Goal: Information Seeking & Learning: Learn about a topic

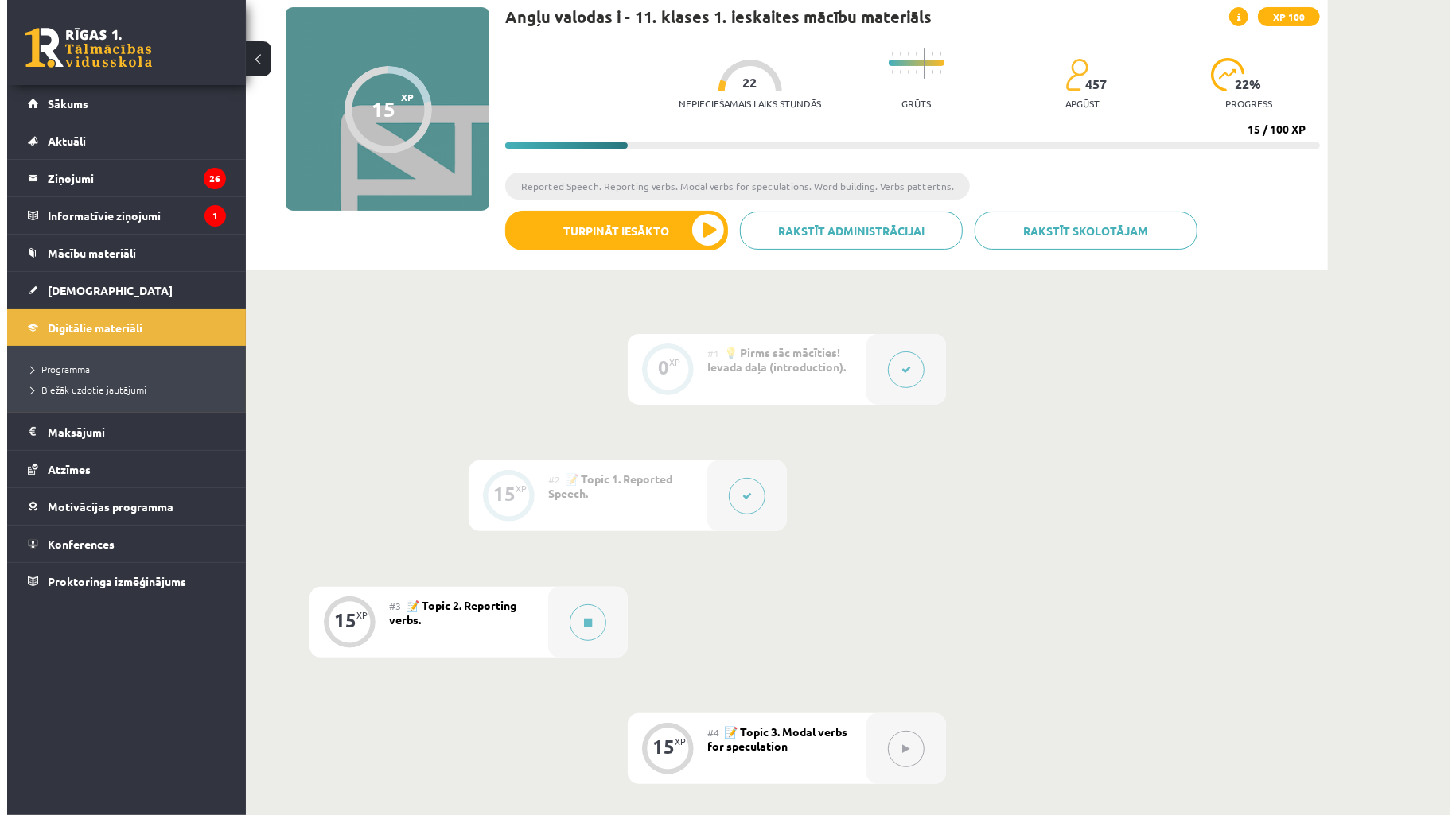
scroll to position [235, 0]
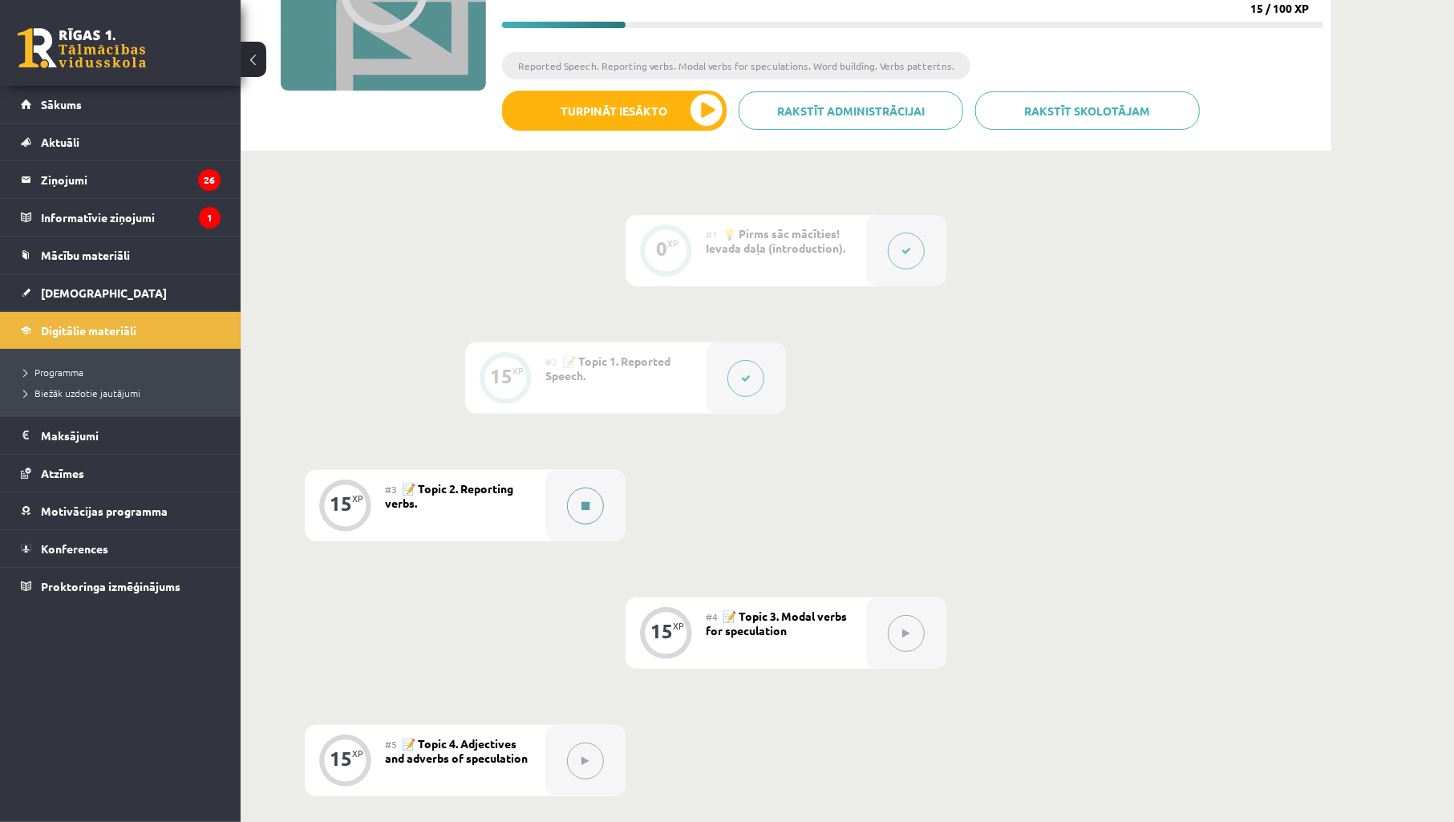
click at [569, 496] on button at bounding box center [585, 506] width 37 height 37
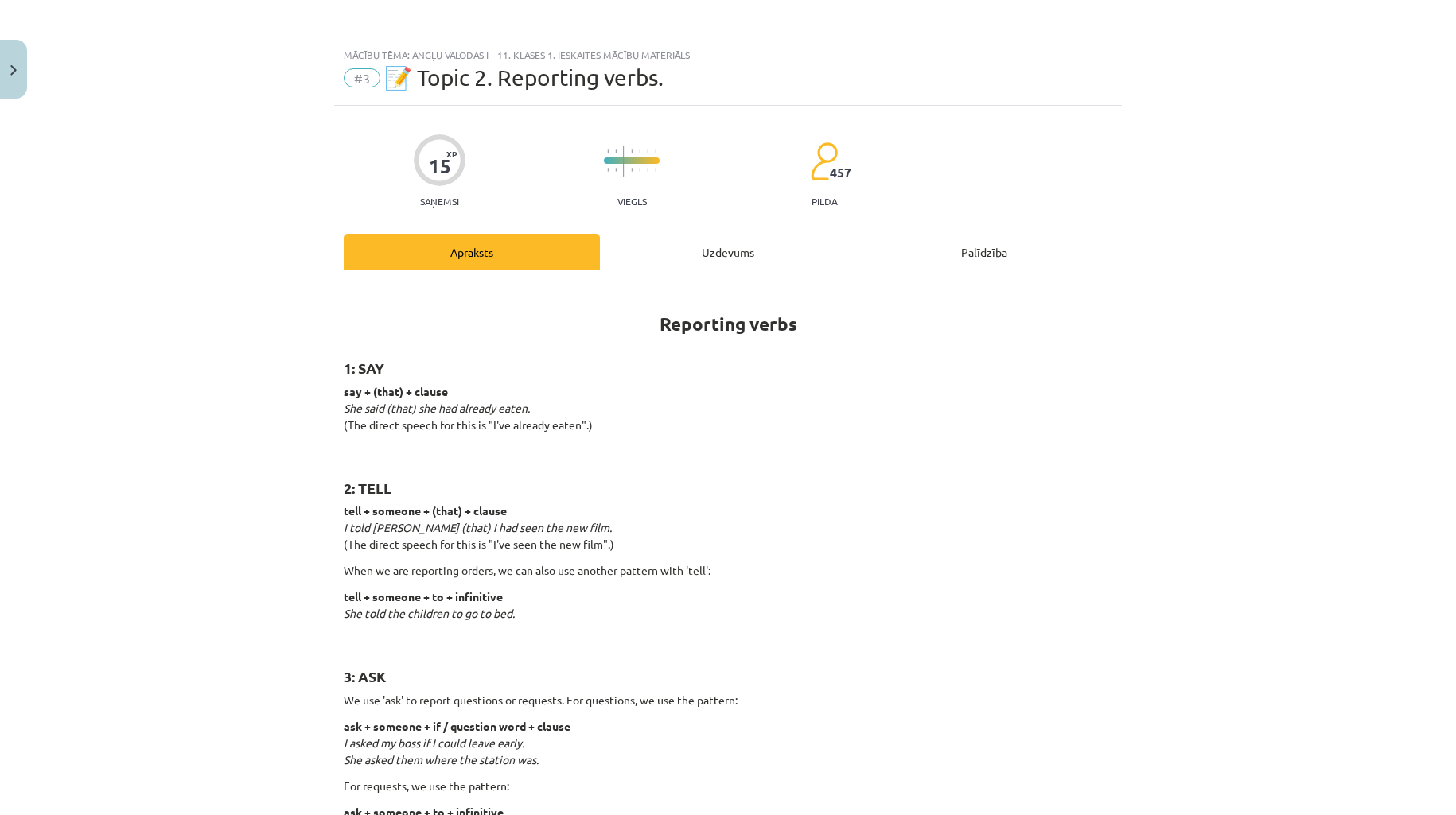
click at [764, 247] on div "Uzdevums" at bounding box center [728, 252] width 256 height 36
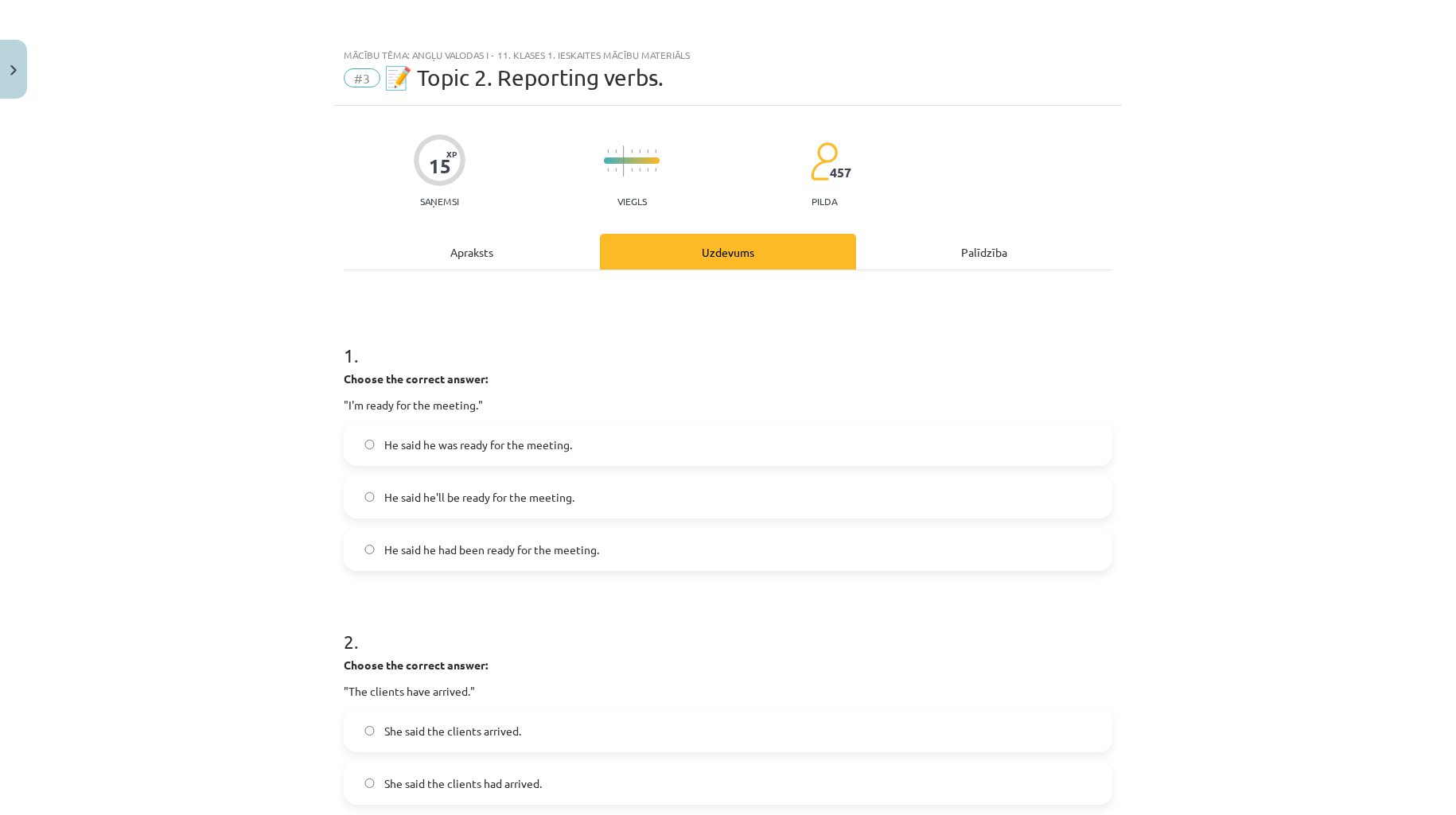
scroll to position [40, 0]
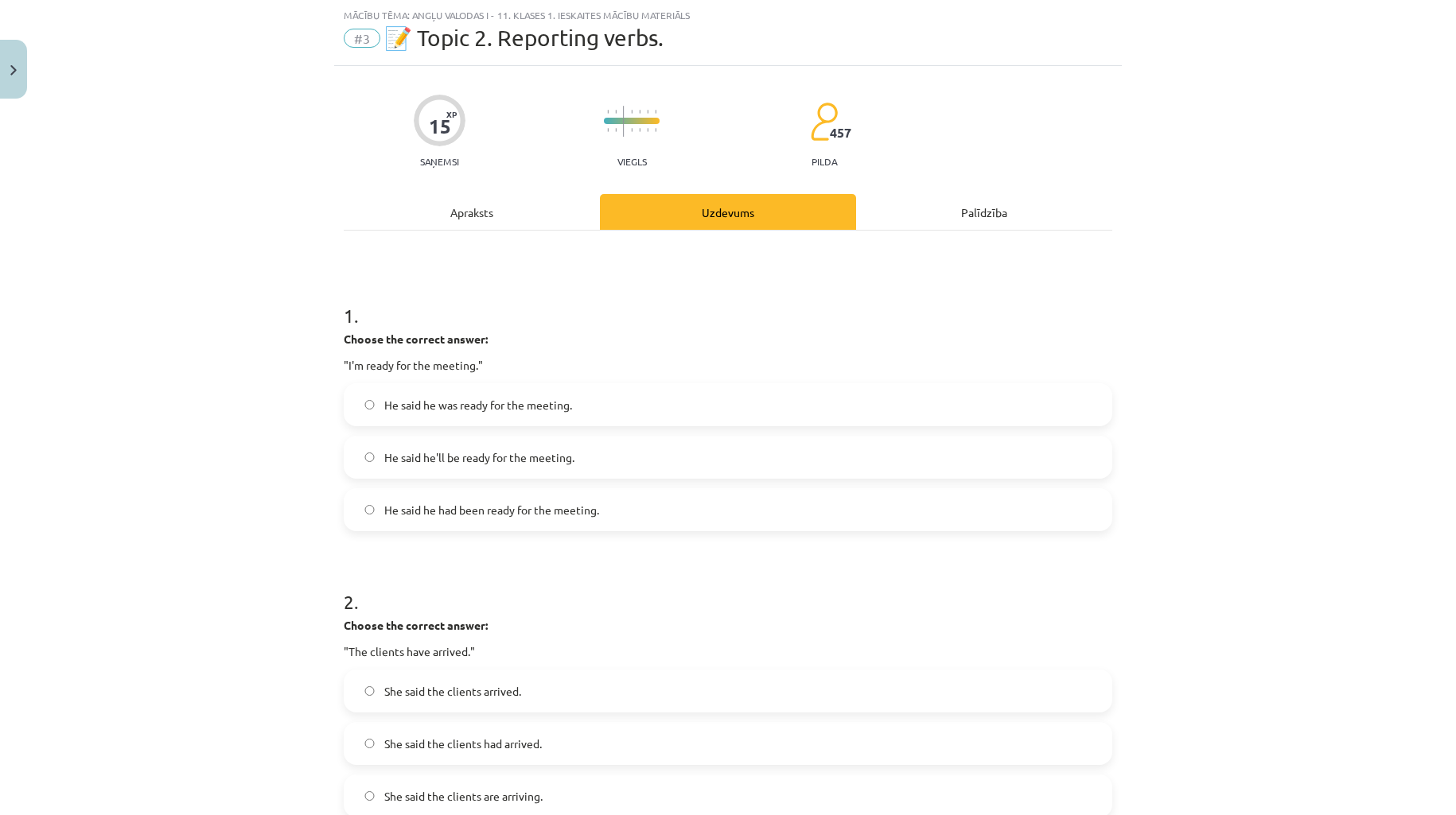
click at [523, 400] on span "He said he was ready for the meeting." at bounding box center [477, 405] width 187 height 17
click at [541, 504] on span "He said he had been ready for the meeting." at bounding box center [491, 510] width 215 height 17
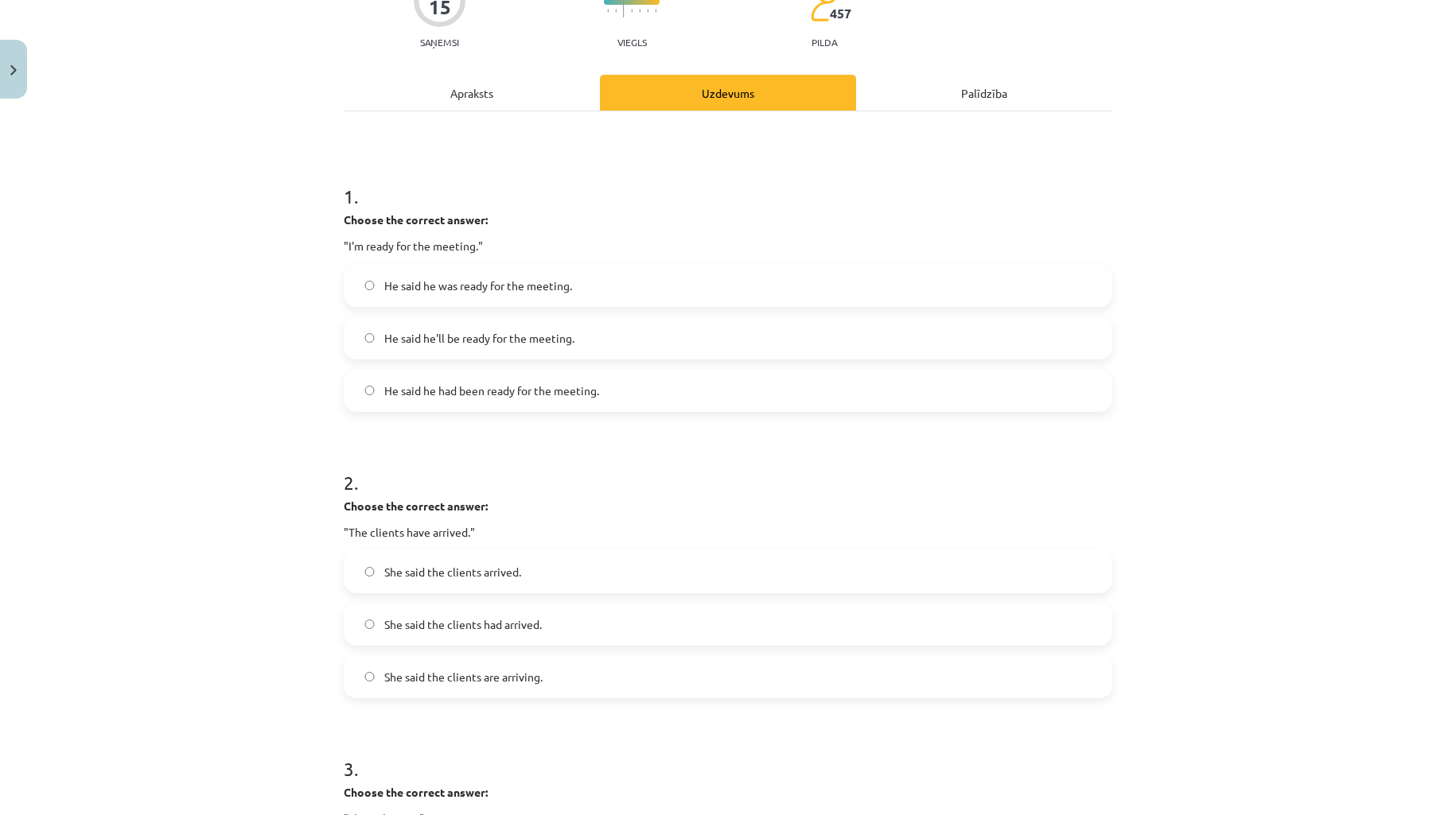
scroll to position [275, 0]
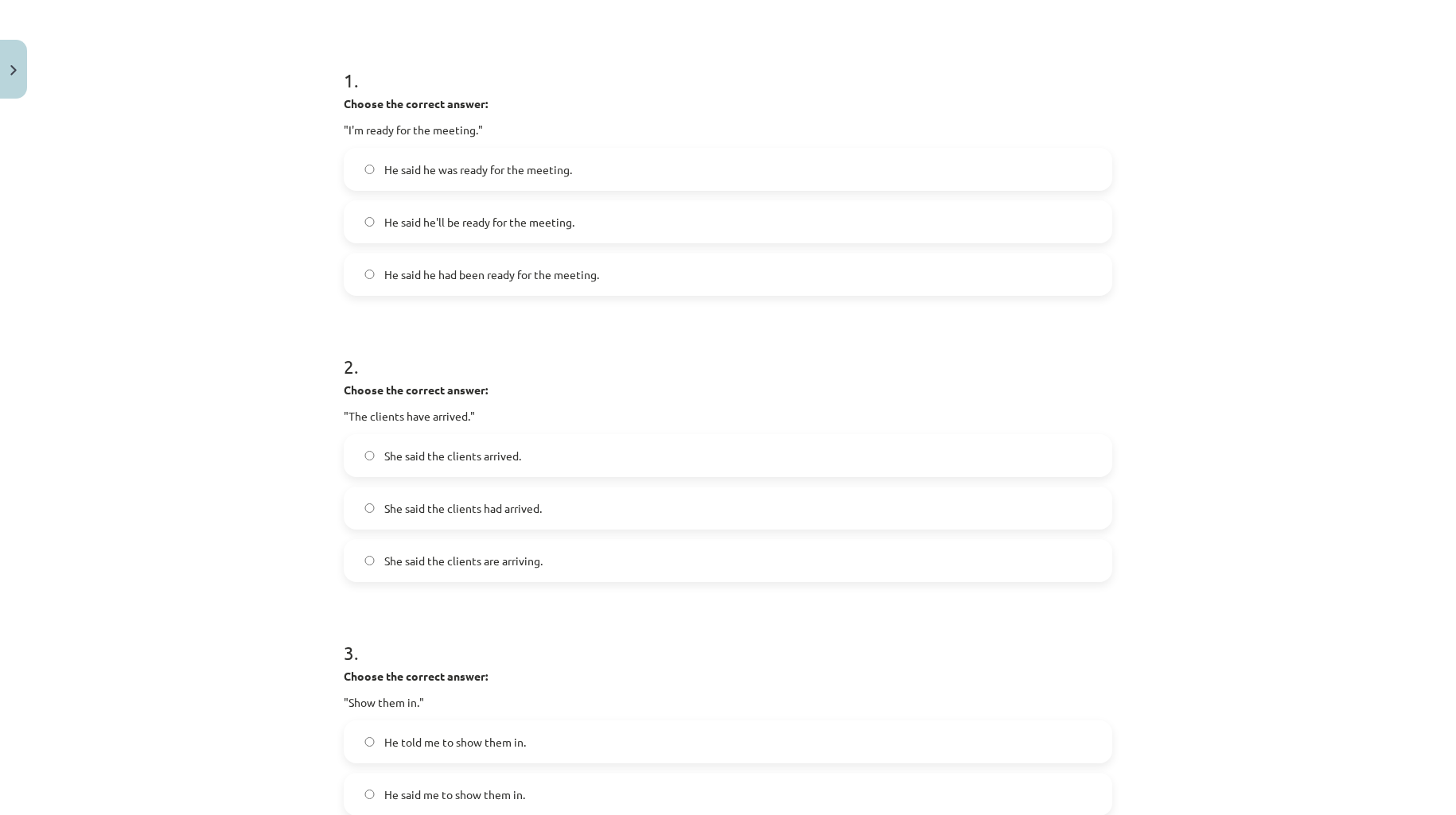
click at [545, 345] on h1 "2 ." at bounding box center [727, 352] width 769 height 50
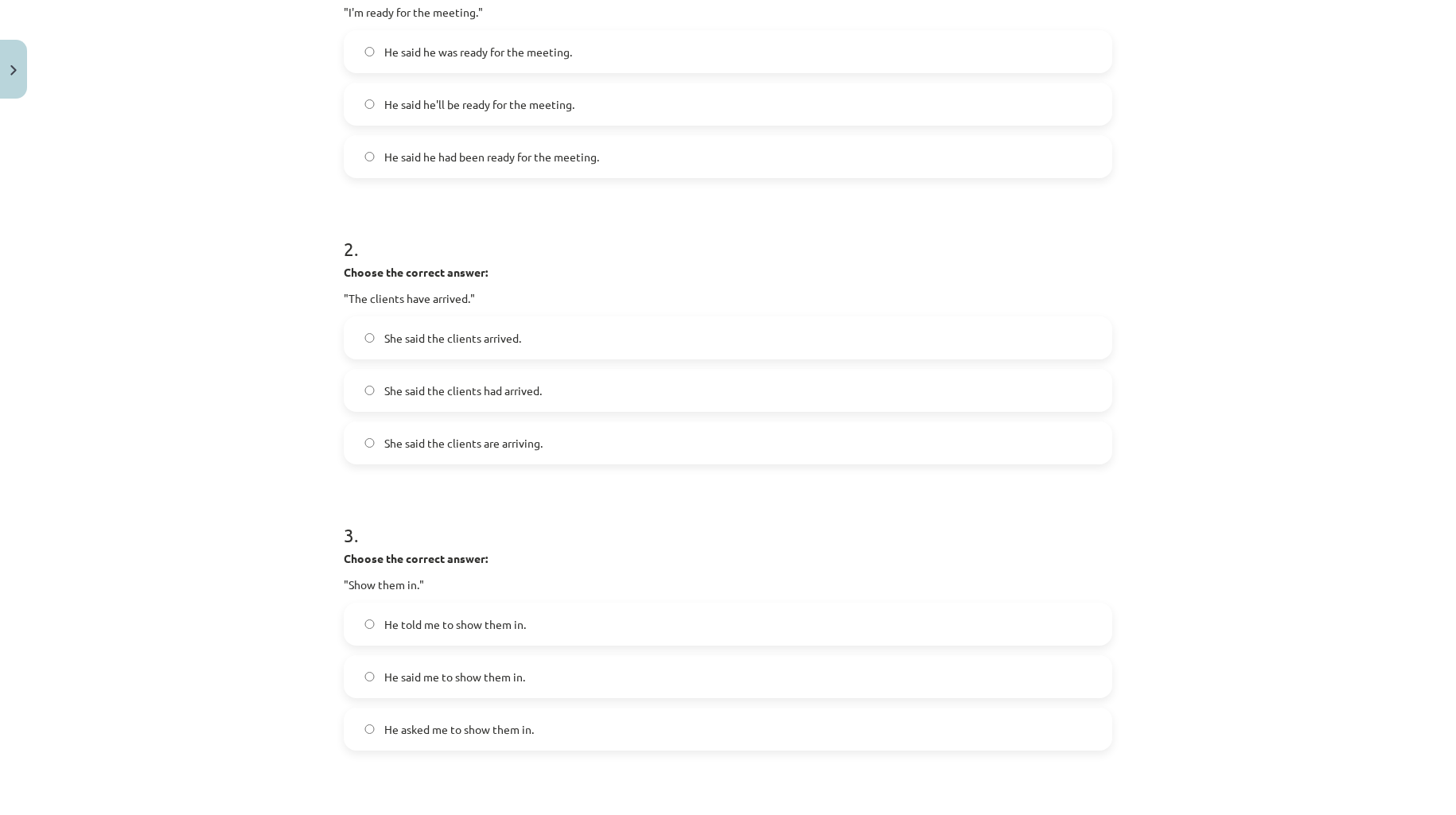
click at [487, 396] on span "She said the clients had arrived." at bounding box center [462, 391] width 158 height 17
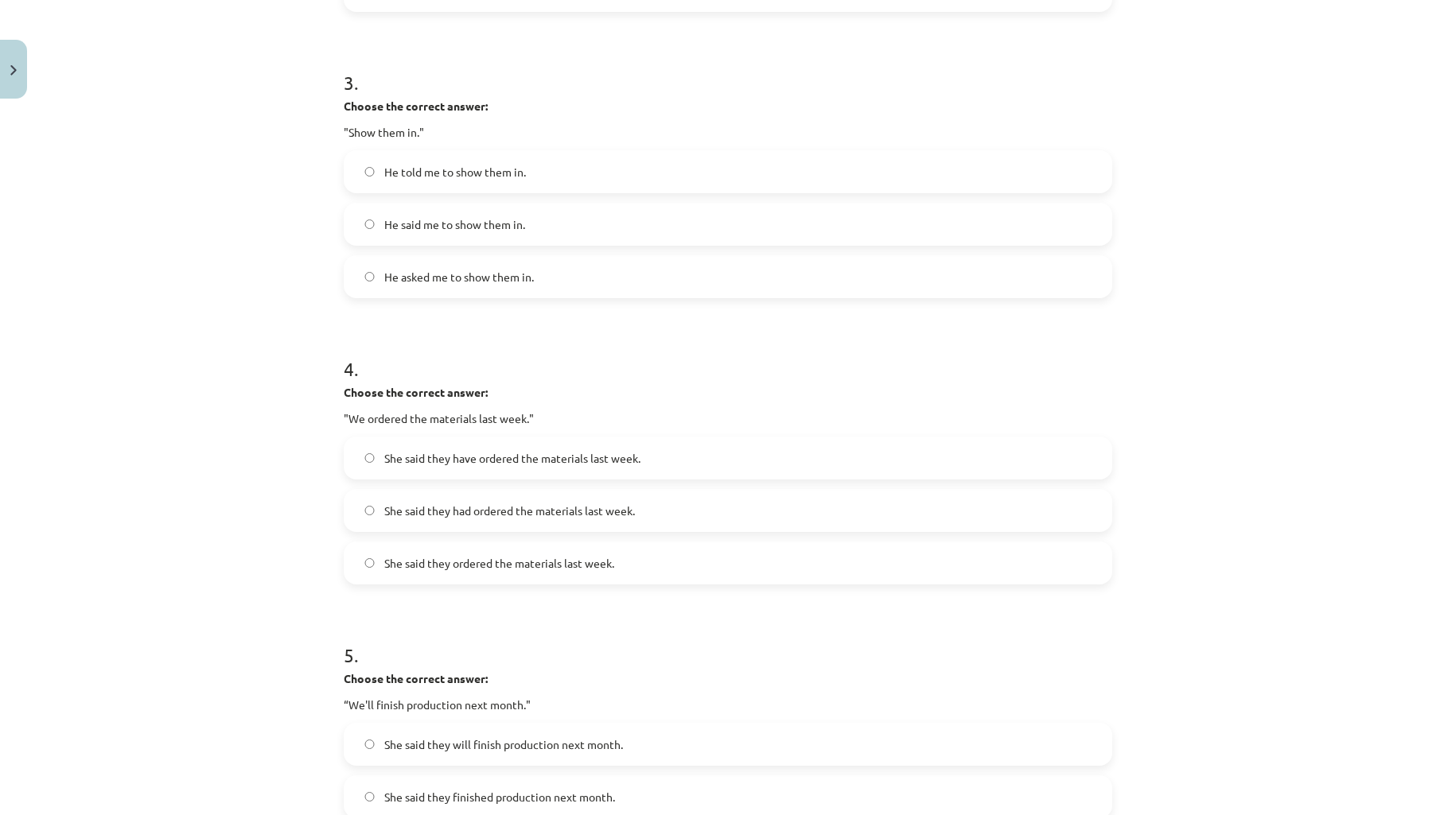
scroll to position [864, 0]
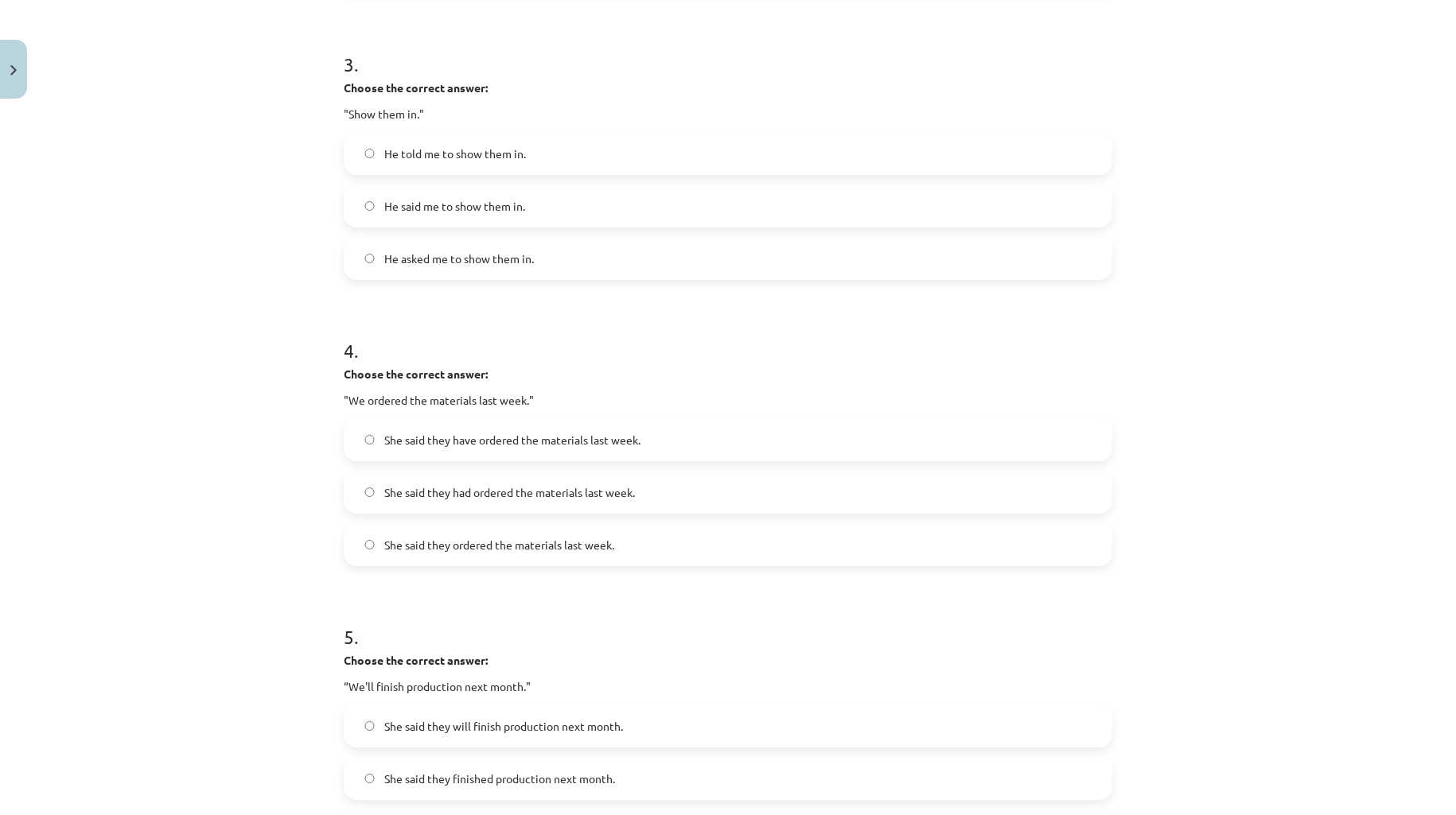
click at [354, 257] on label "He asked me to show them in." at bounding box center [728, 259] width 766 height 40
click at [307, 267] on div "Mācību tēma: Angļu valodas i - 11. klases 1. ieskaites mācību materiāls #3 📝 To…" at bounding box center [728, 408] width 1456 height 815
click at [362, 158] on label "He told me to show them in." at bounding box center [728, 154] width 766 height 40
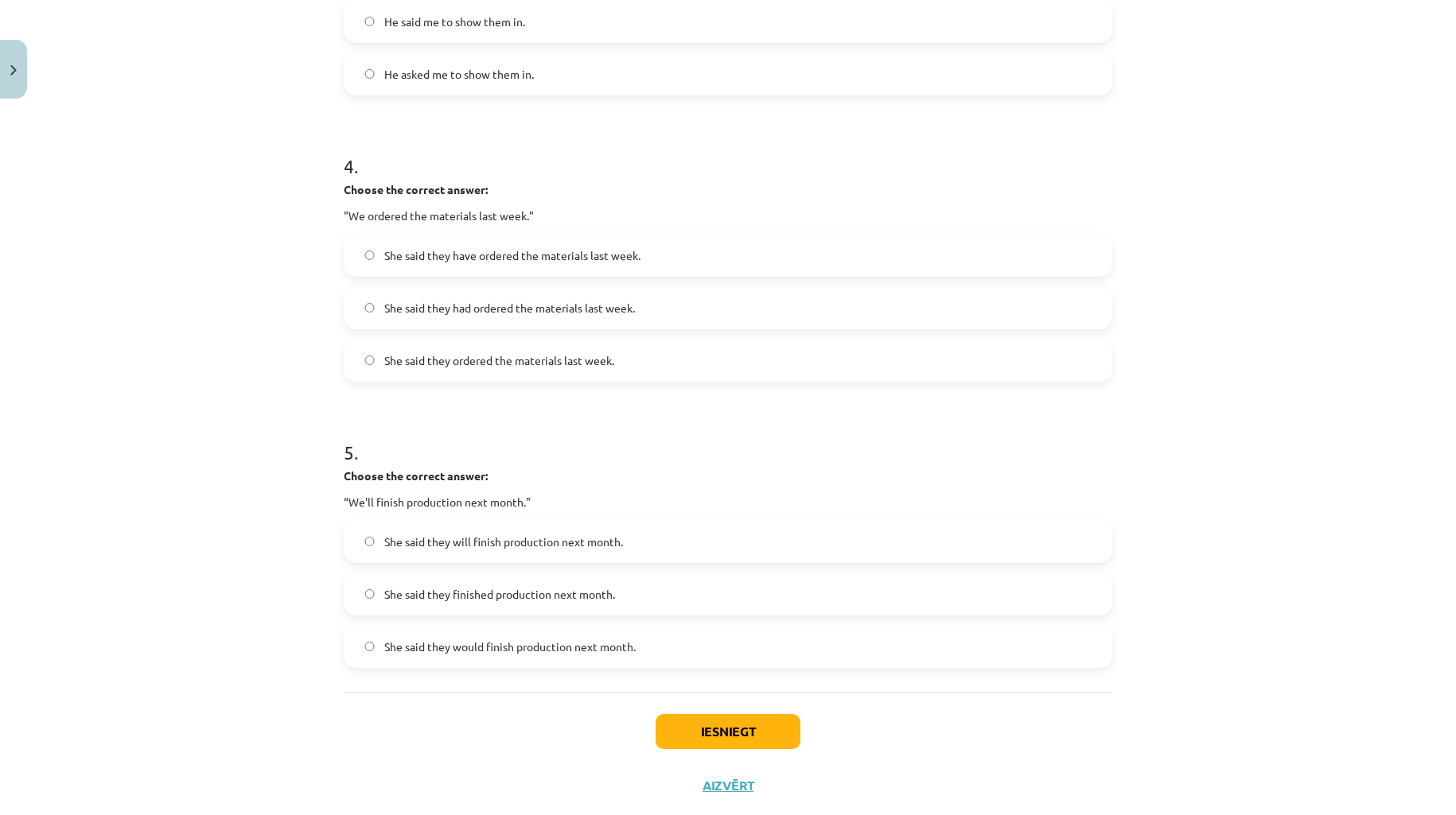
scroll to position [1085, 0]
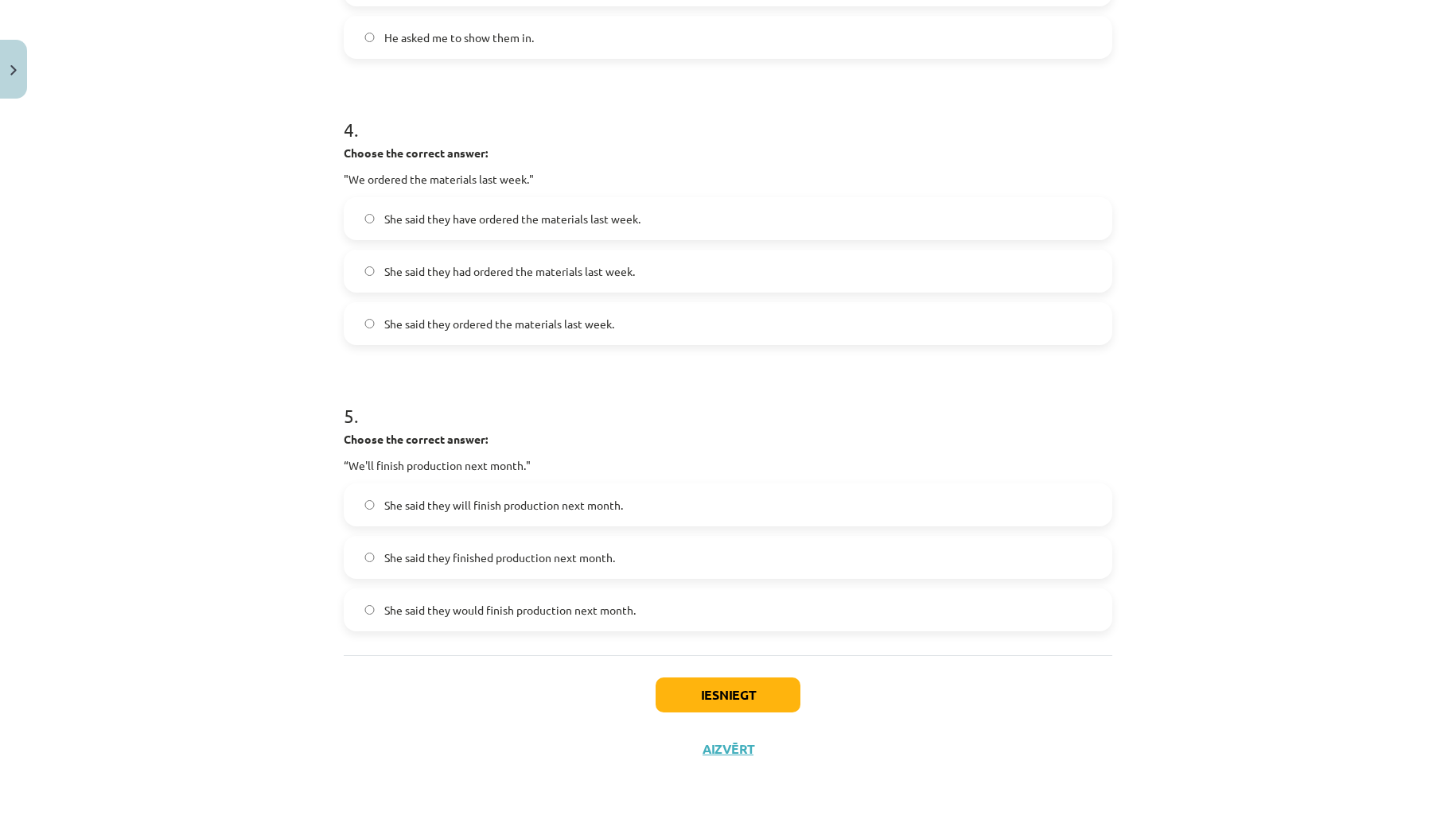
click at [480, 279] on label "She said they had ordered the materials last week." at bounding box center [728, 271] width 766 height 40
click at [479, 613] on span "She said they would finish production next month." at bounding box center [509, 610] width 251 height 17
click at [445, 655] on div "Iesniegt Aizvērt" at bounding box center [727, 711] width 769 height 111
click at [687, 697] on button "Iesniegt" at bounding box center [728, 694] width 145 height 35
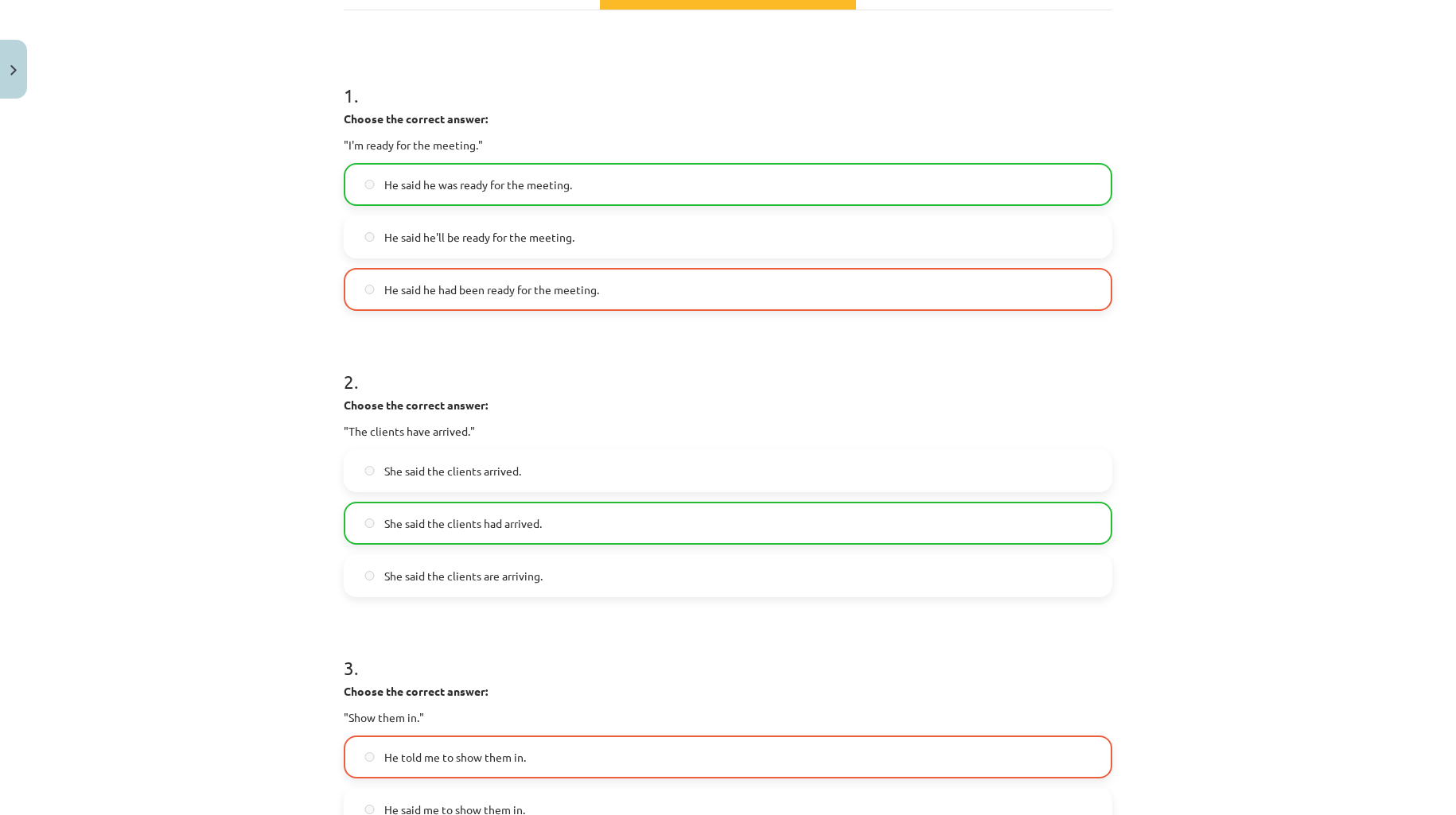
scroll to position [142, 0]
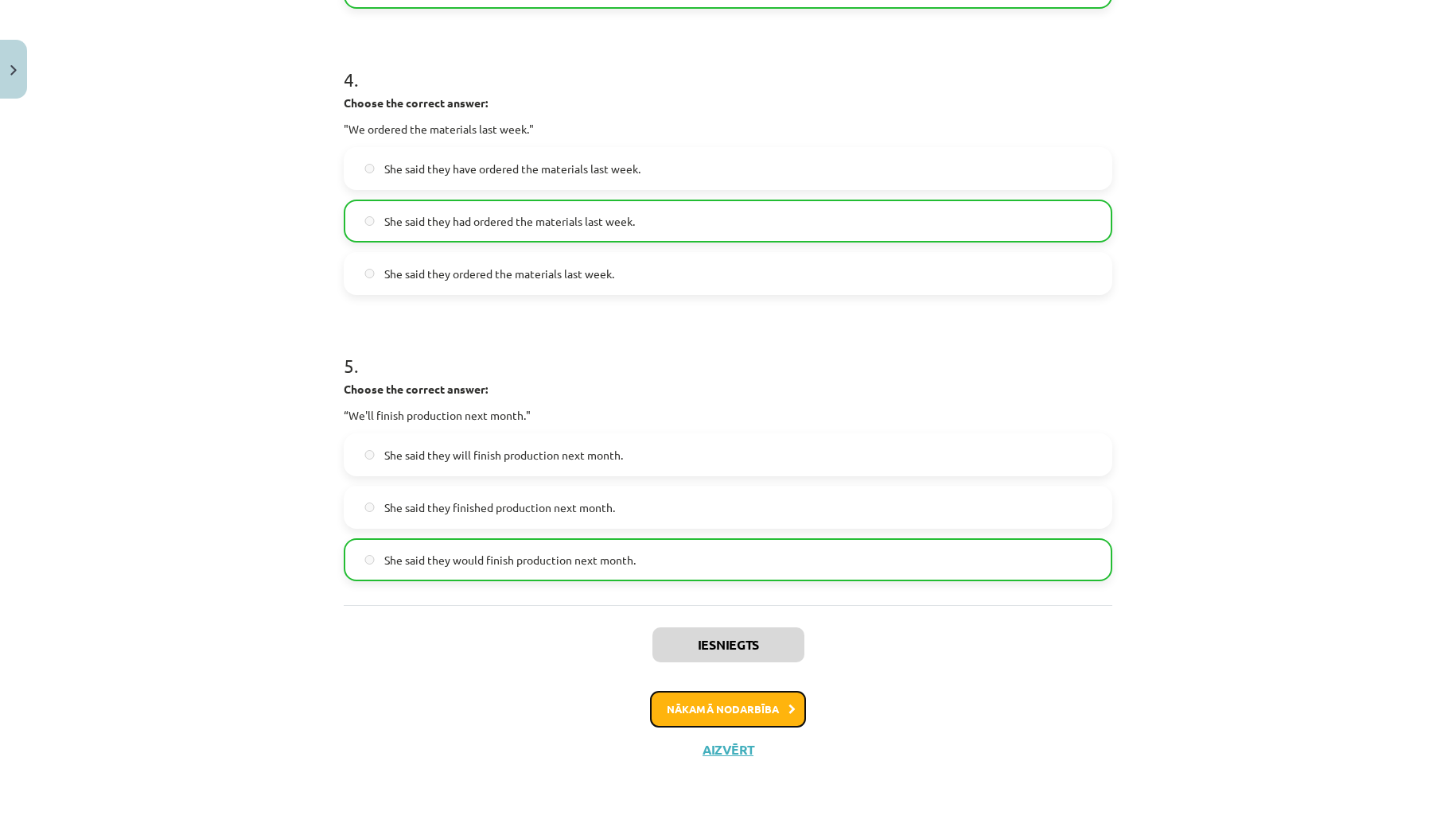
click at [753, 691] on button "Nākamā nodarbība" at bounding box center [727, 709] width 156 height 37
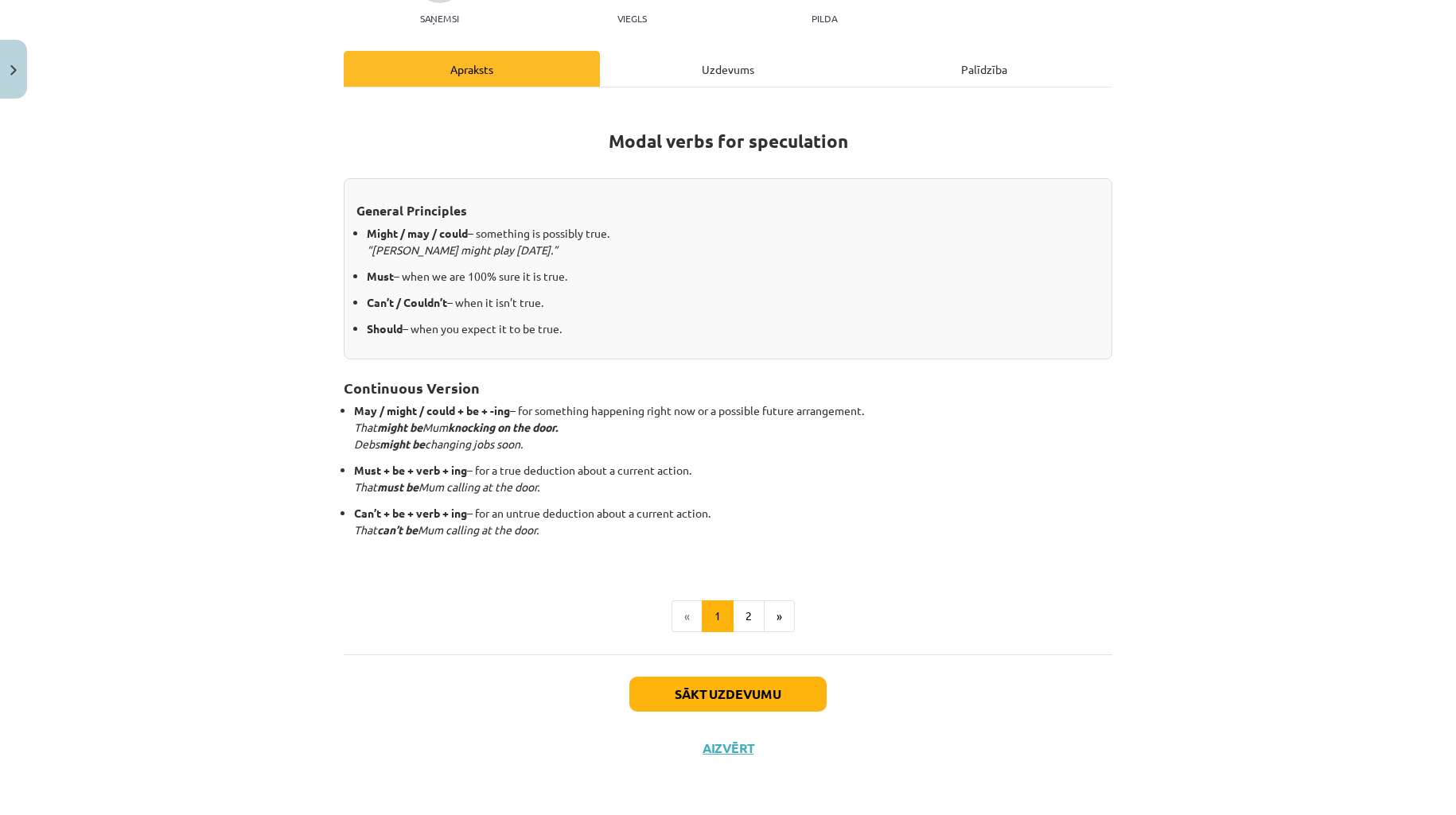
scroll to position [40, 0]
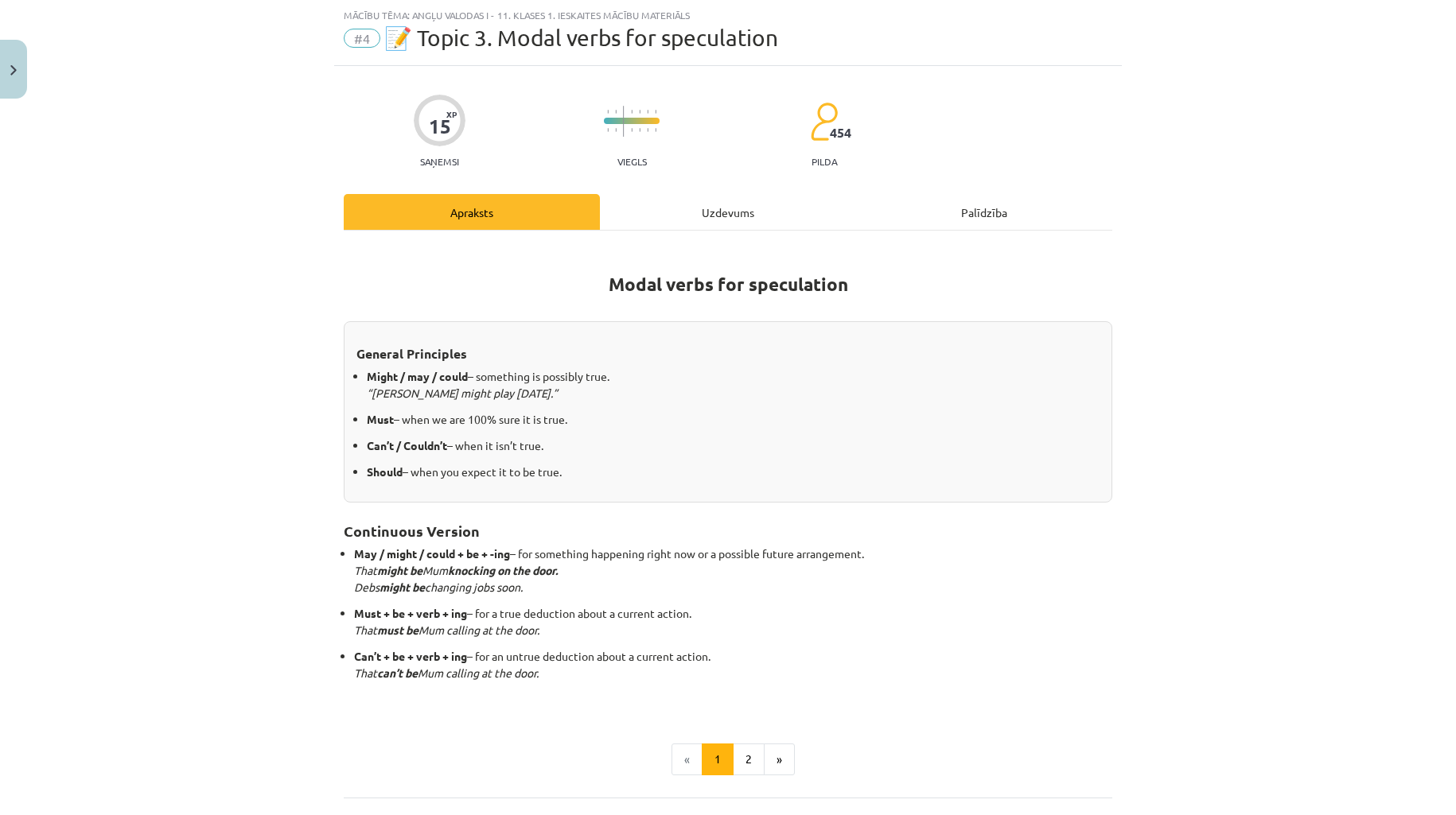
click at [1315, 344] on div "Mācību tēma: Angļu valodas i - 11. klases 1. ieskaites mācību materiāls #4 📝 To…" at bounding box center [728, 408] width 1456 height 815
click at [1236, 364] on div "Mācību tēma: Angļu valodas i - 11. klases 1. ieskaites mācību materiāls #4 📝 To…" at bounding box center [728, 408] width 1456 height 815
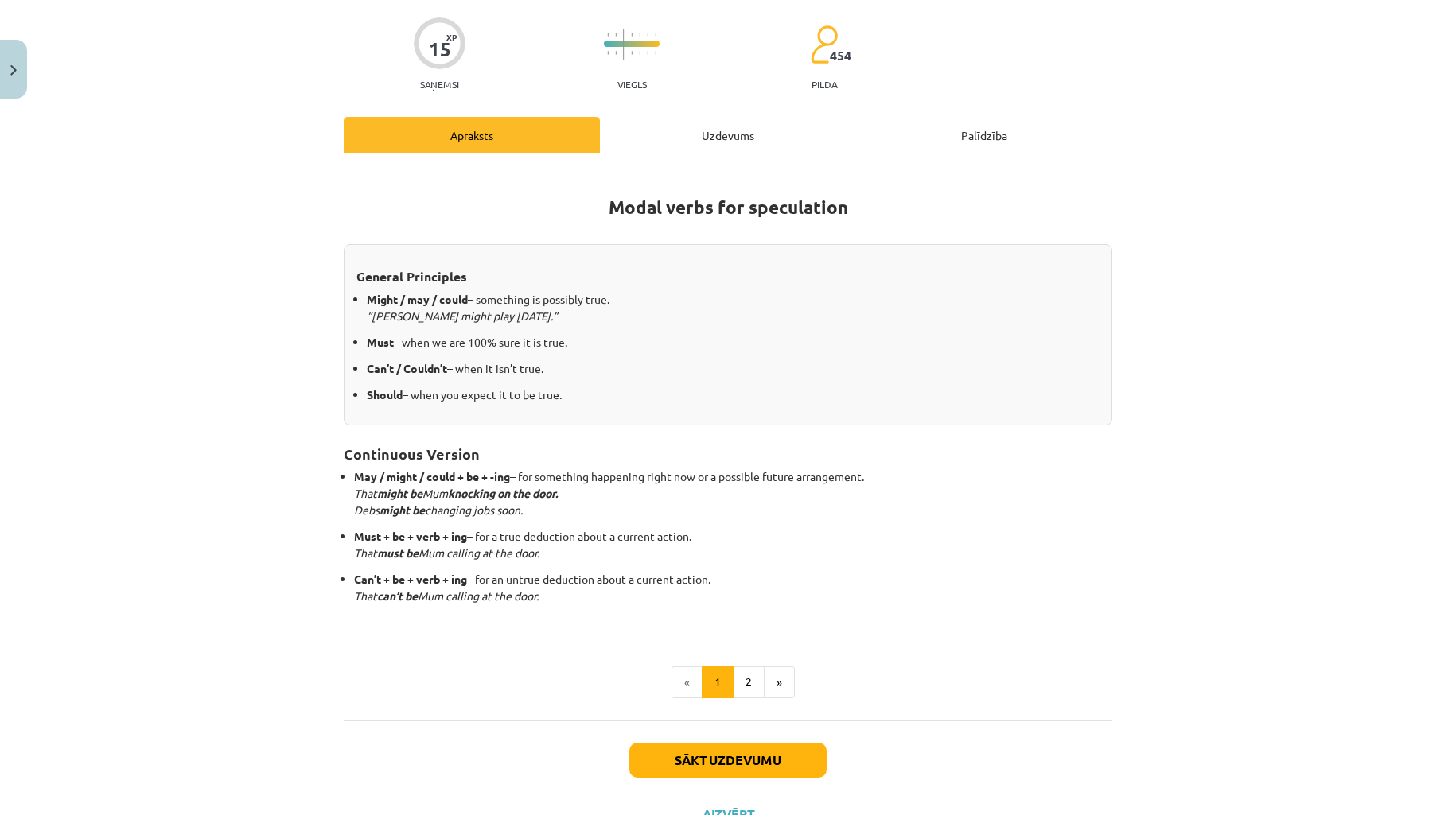
scroll to position [157, 0]
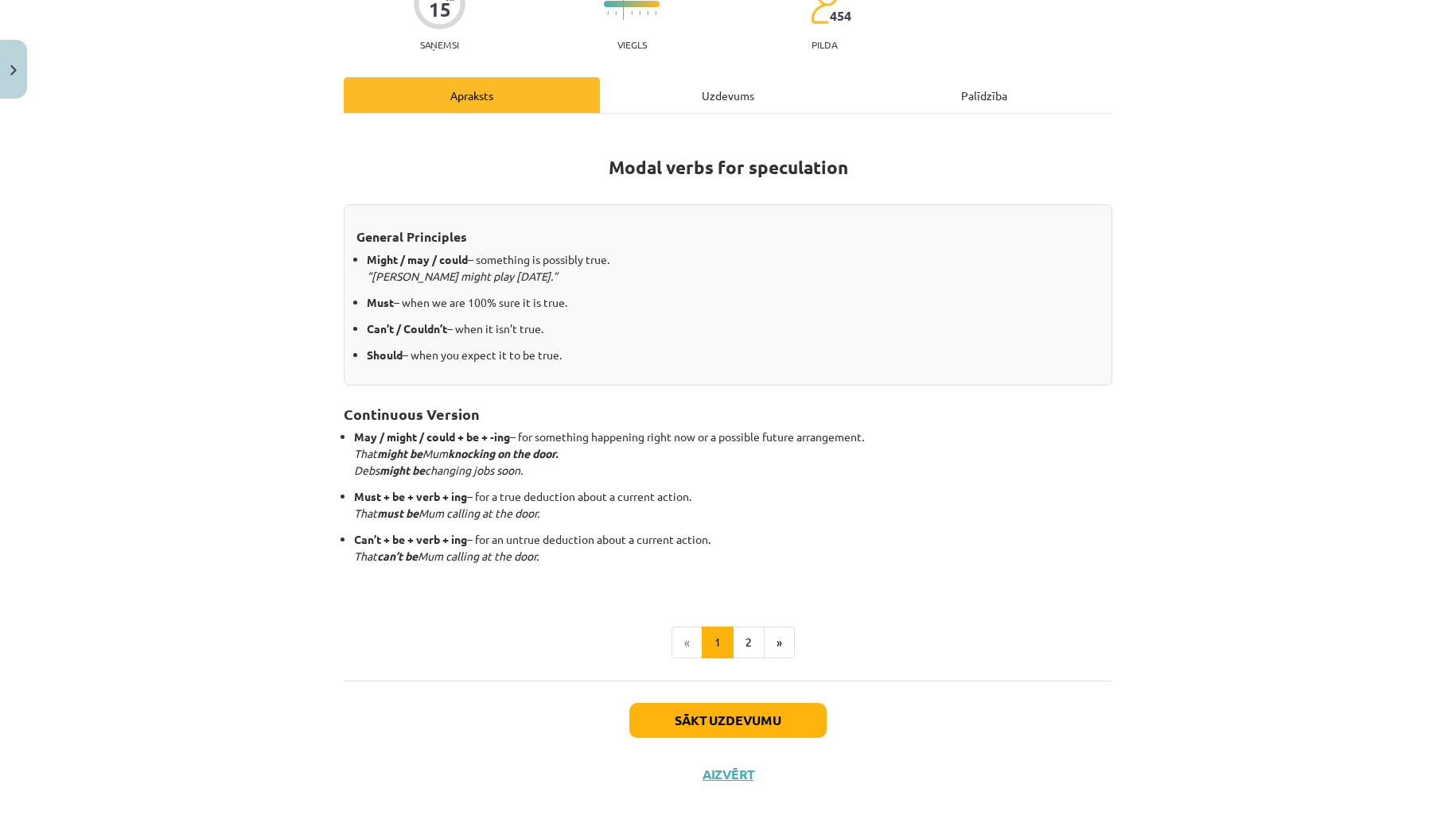
click at [684, 95] on div "Uzdevums" at bounding box center [728, 95] width 256 height 36
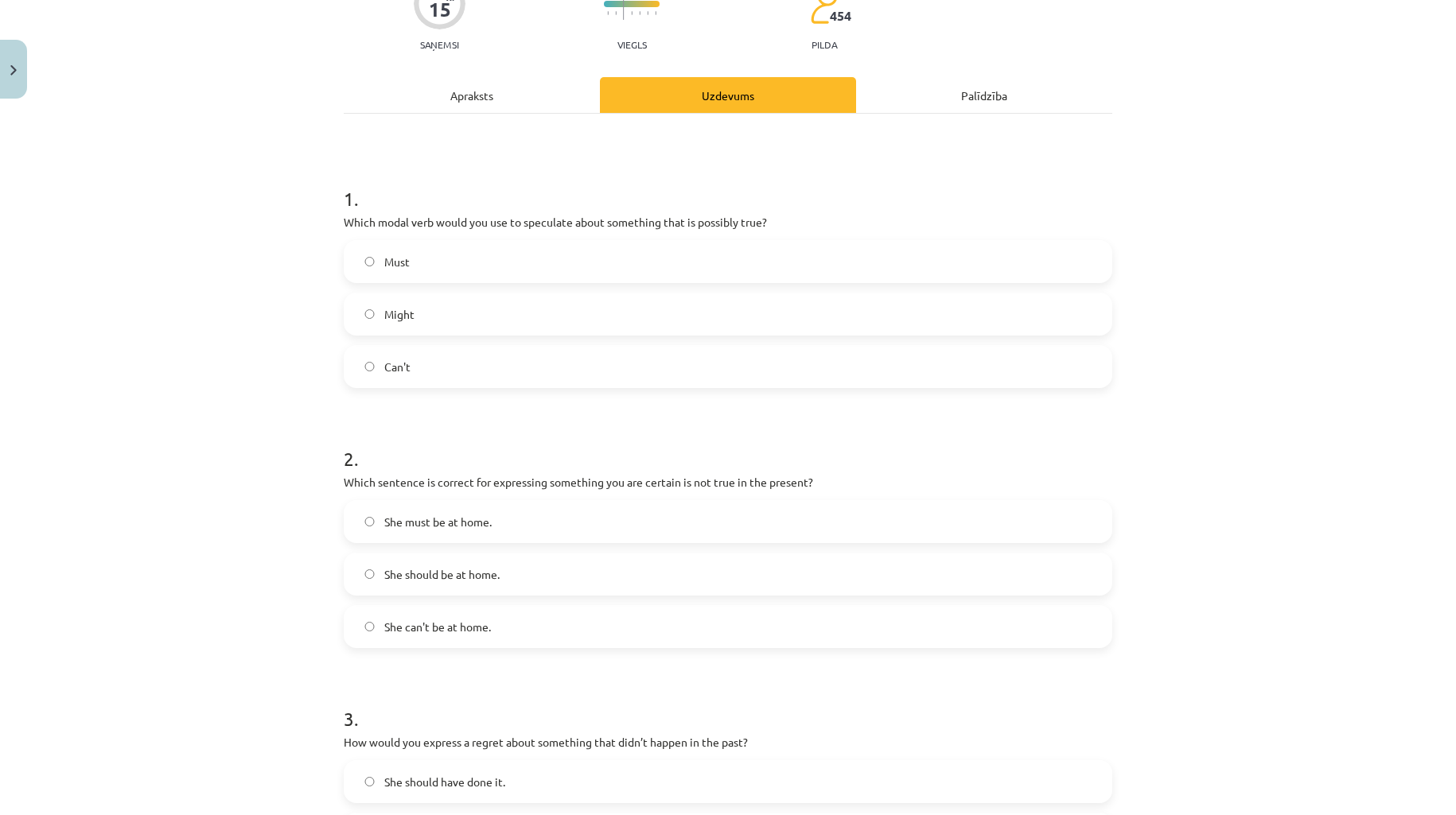
scroll to position [40, 0]
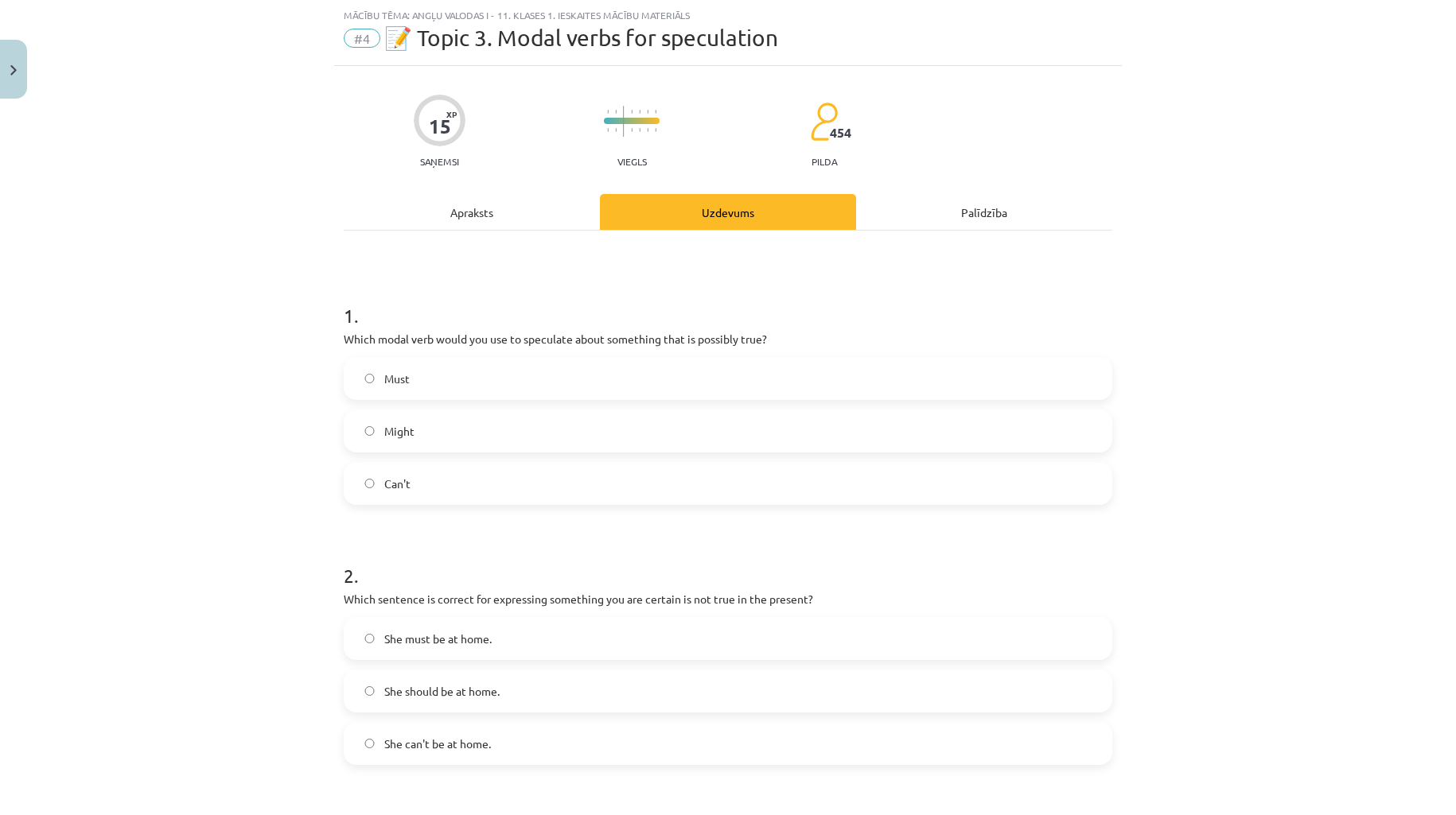
click at [1141, 255] on div "Mācību tēma: Angļu valodas i - 11. klases 1. ieskaites mācību materiāls #4 📝 To…" at bounding box center [728, 408] width 1456 height 815
click at [526, 387] on label "Must" at bounding box center [728, 379] width 766 height 40
click at [240, 423] on div "Mācību tēma: Angļu valodas i - 11. klases 1. ieskaites mācību materiāls #4 📝 To…" at bounding box center [728, 408] width 1456 height 815
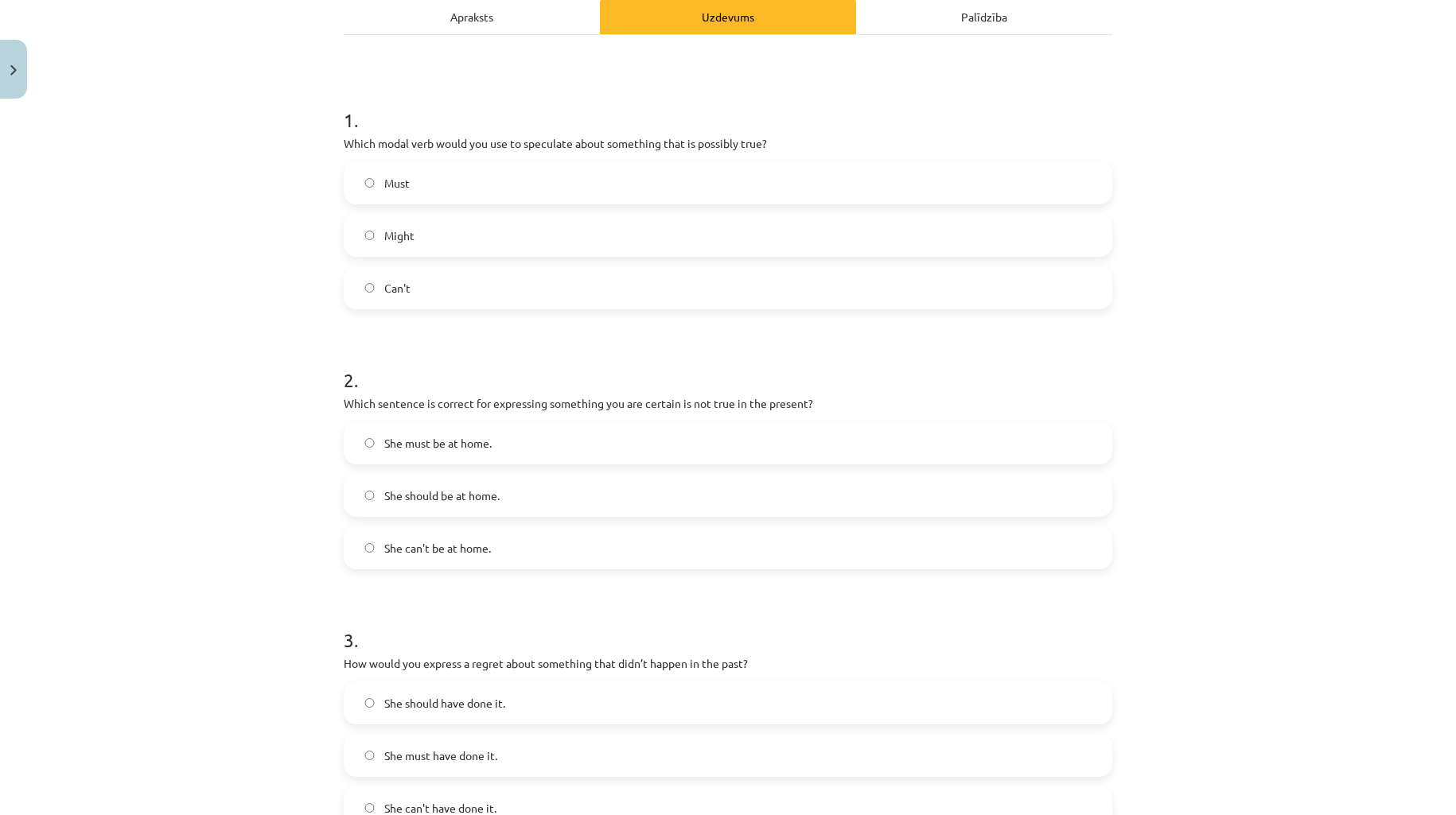
scroll to position [275, 0]
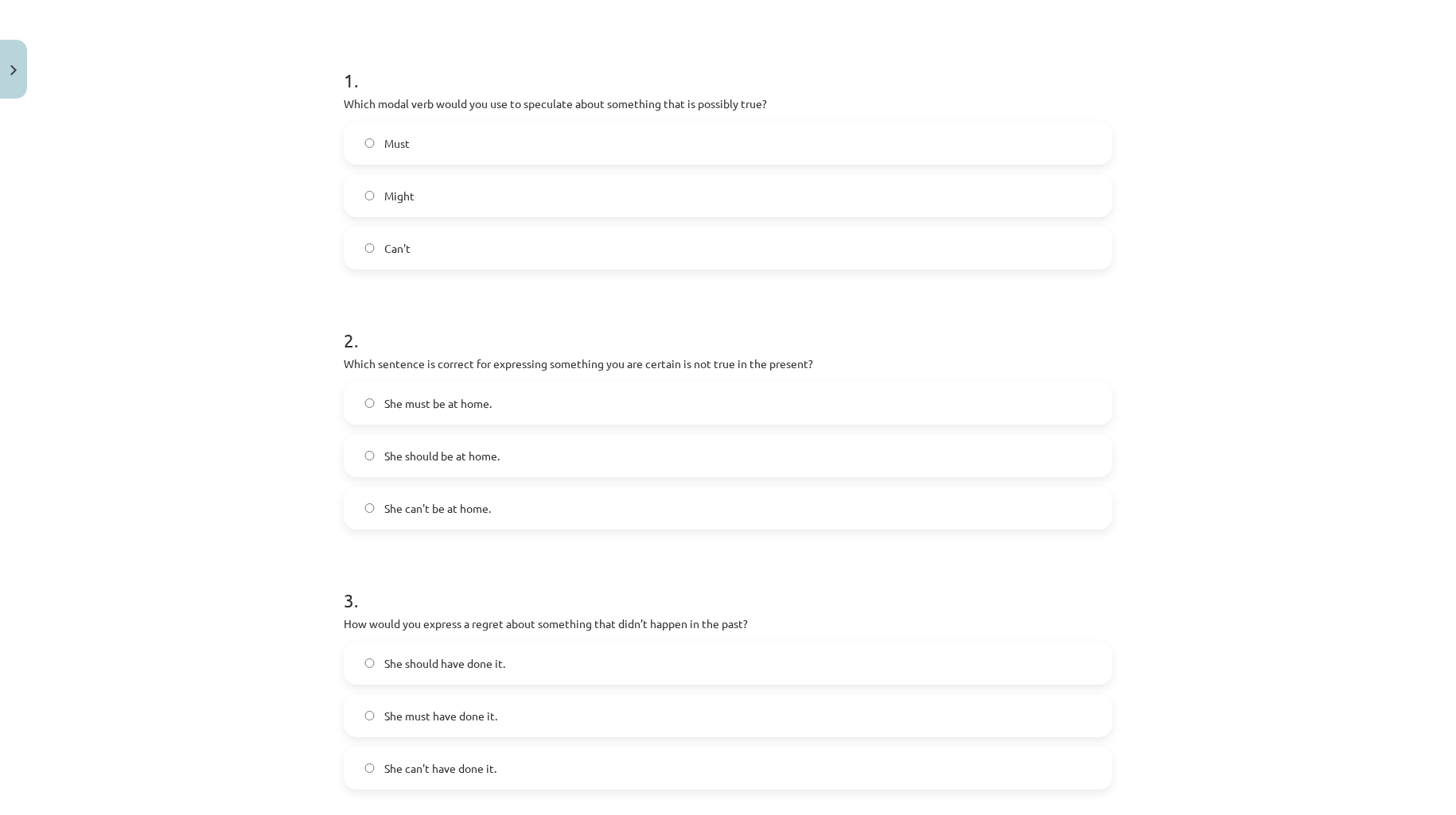
click at [384, 512] on span "She can't be at home." at bounding box center [436, 508] width 106 height 17
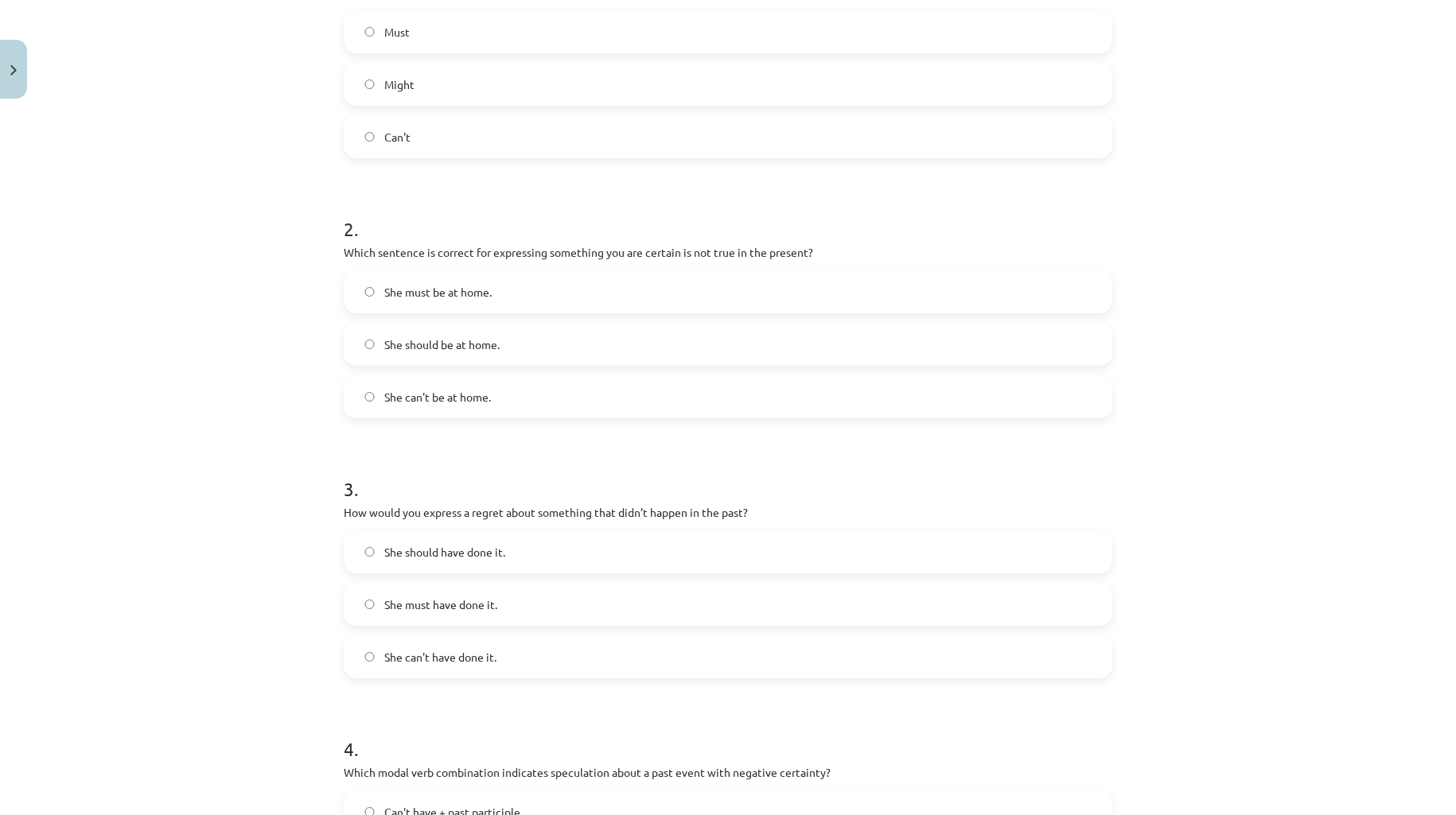
scroll to position [511, 0]
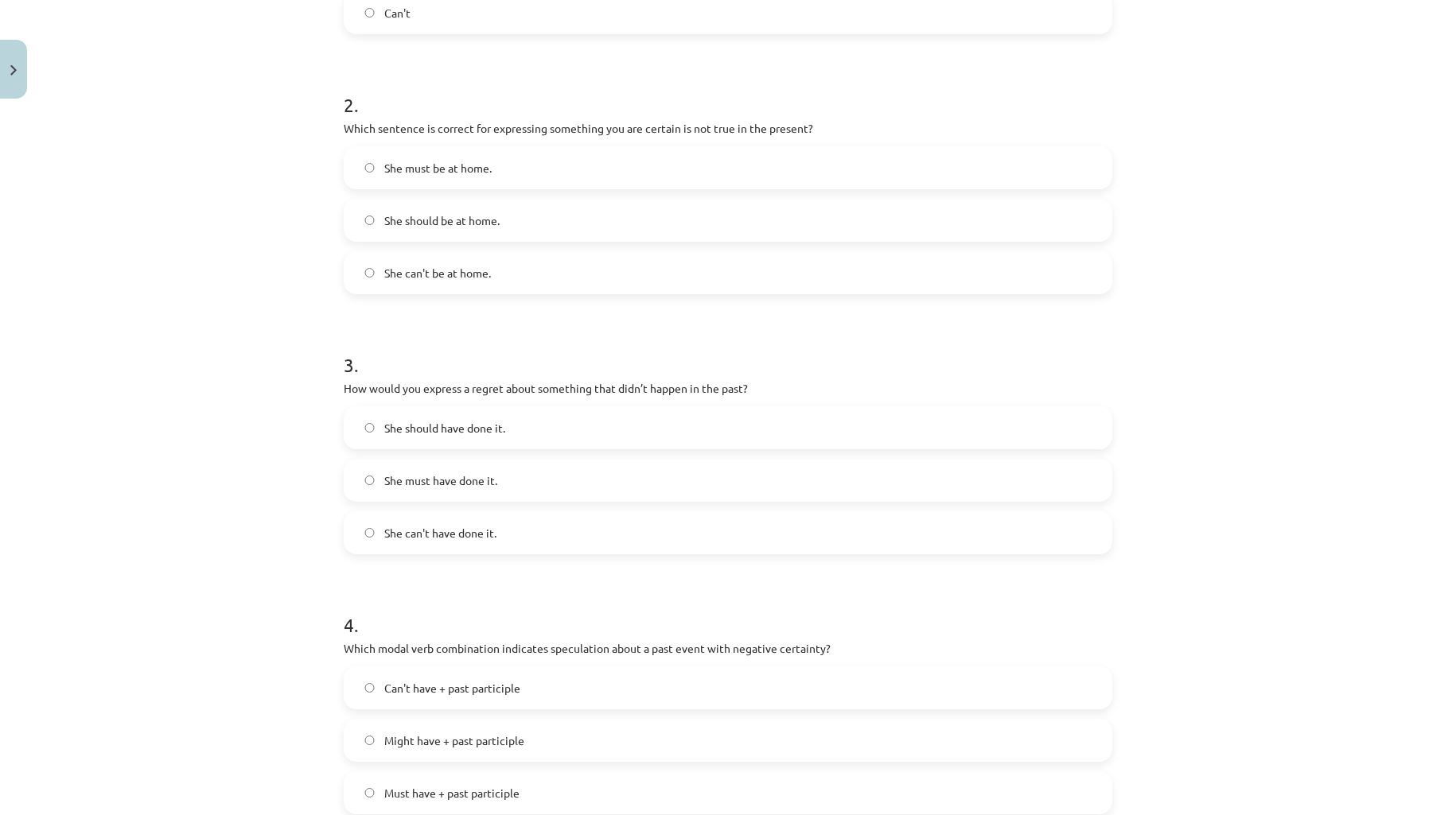
click at [256, 504] on div "Mācību tēma: Angļu valodas i - 11. klases 1. ieskaites mācību materiāls #4 📝 To…" at bounding box center [728, 408] width 1456 height 815
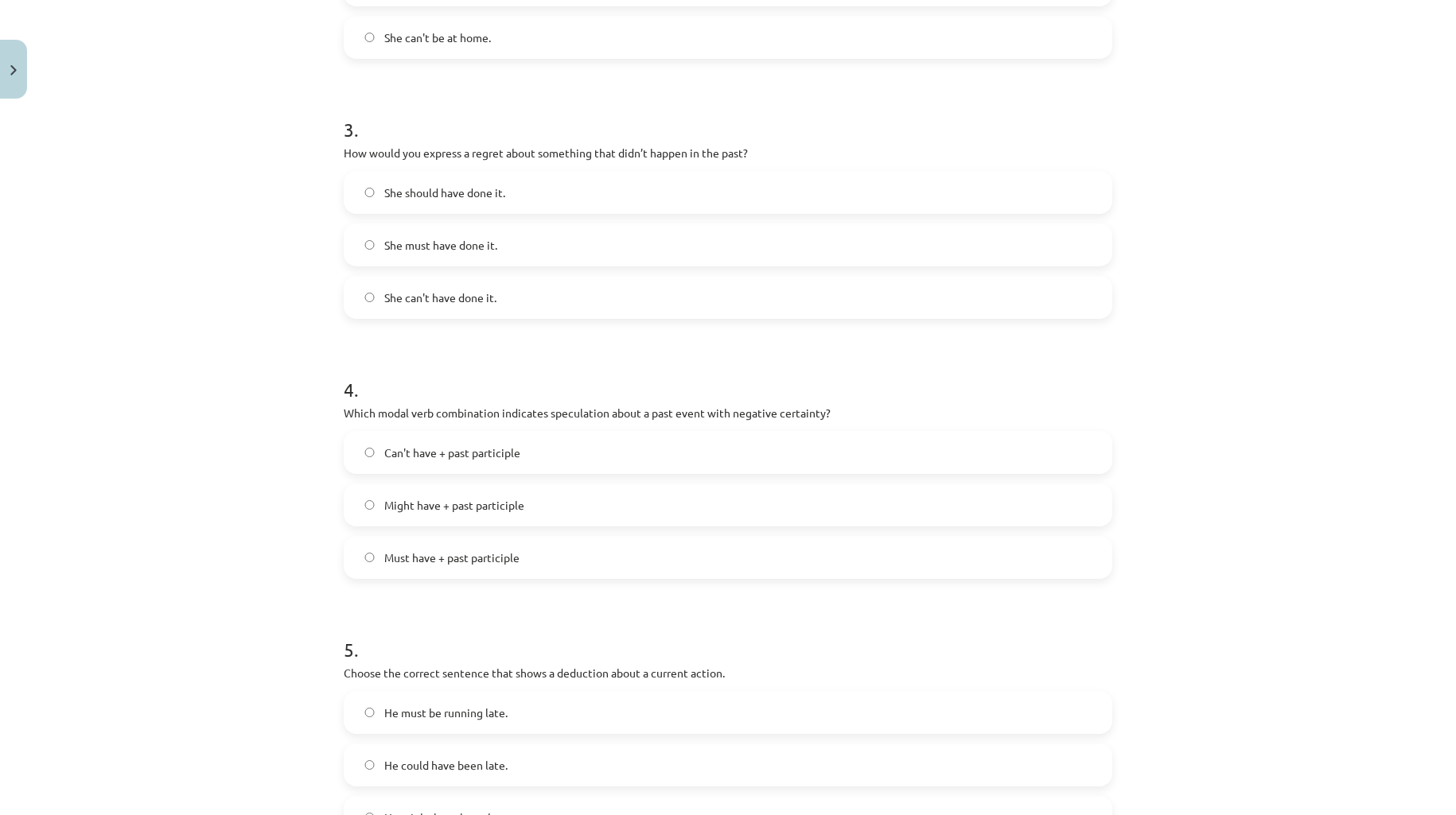
scroll to position [953, 0]
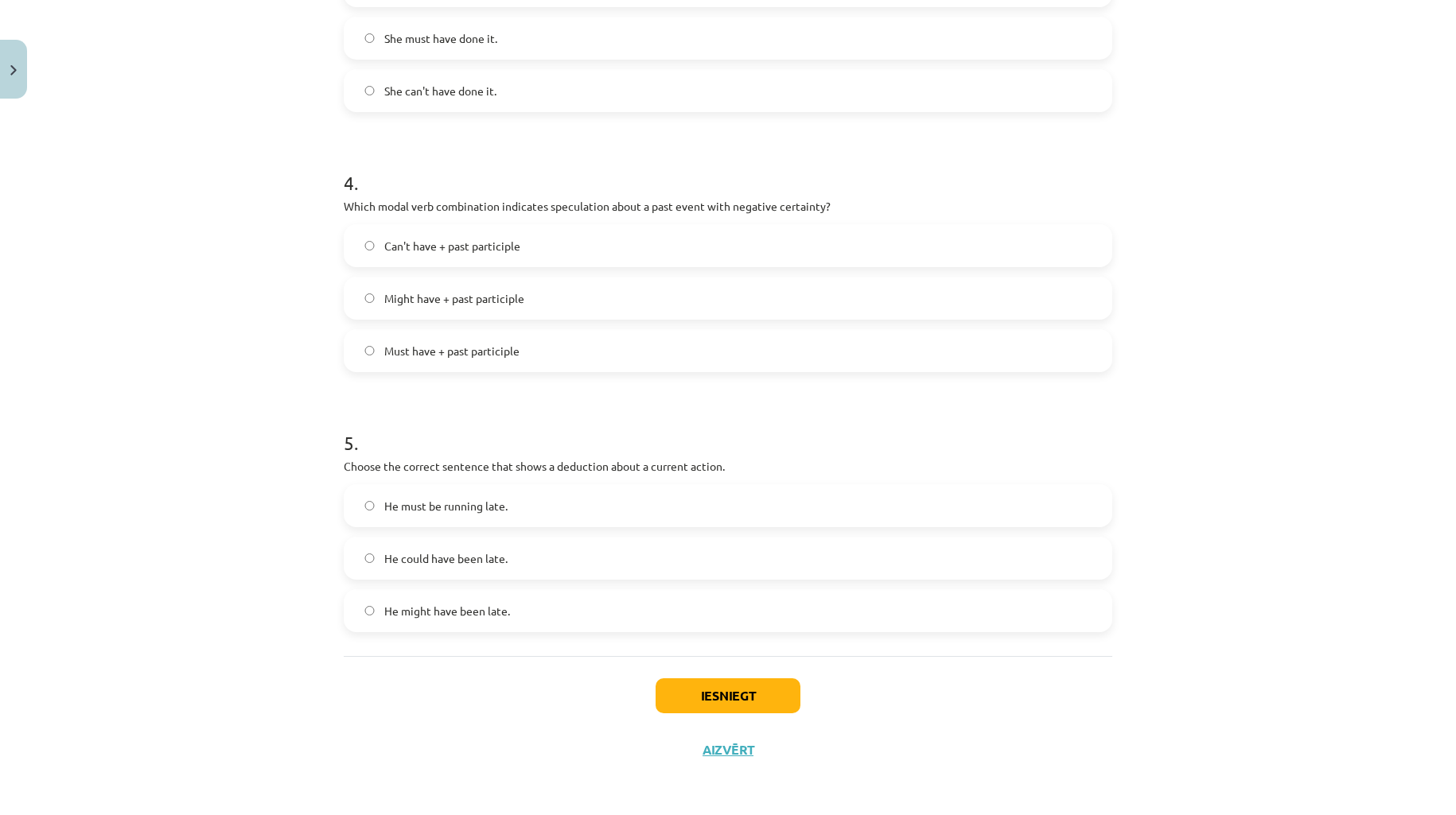
click at [364, 251] on label "Can't have + past participle" at bounding box center [728, 246] width 766 height 40
click at [252, 318] on div "Mācību tēma: Angļu valodas i - 11. klases 1. ieskaites mācību materiāls #4 📝 To…" at bounding box center [728, 408] width 1456 height 815
click at [490, 615] on span "He might have been late." at bounding box center [446, 611] width 126 height 17
click at [461, 686] on div "Iesniegt Aizvērt" at bounding box center [727, 712] width 769 height 111
click at [388, 562] on span "He could have been late." at bounding box center [445, 558] width 123 height 17
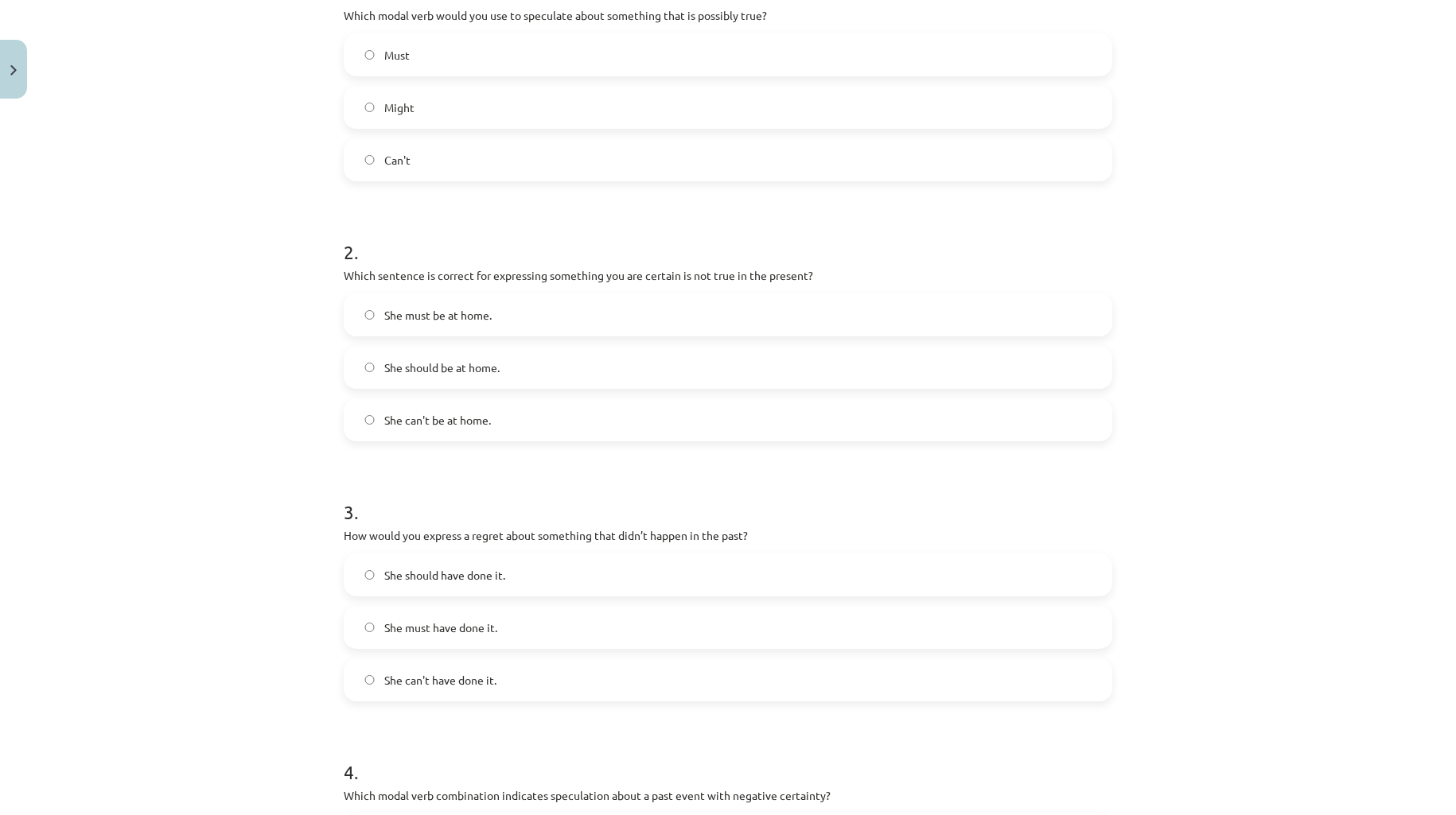
scroll to position [0, 0]
